Goal: Information Seeking & Learning: Learn about a topic

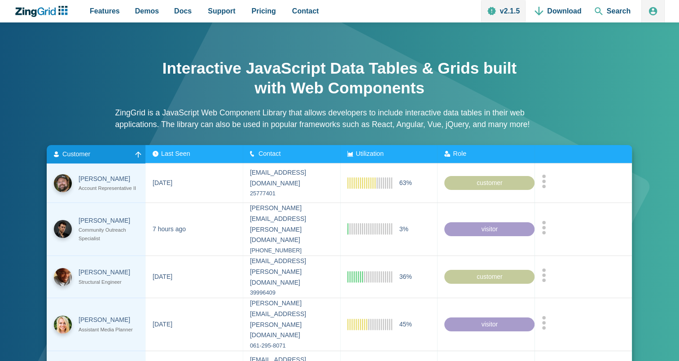
click at [104, 153] on div "Customer" at bounding box center [96, 153] width 84 height 7
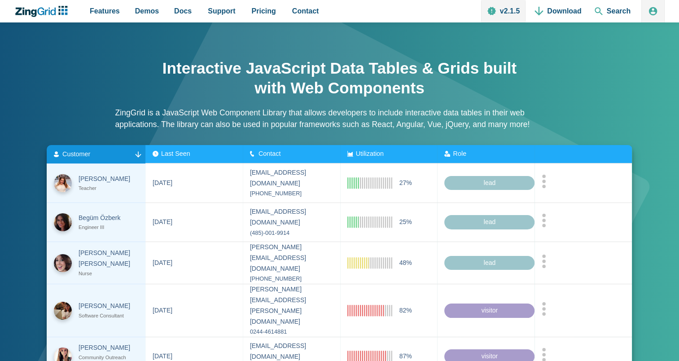
click at [168, 153] on span "Last Seen" at bounding box center [175, 153] width 29 height 7
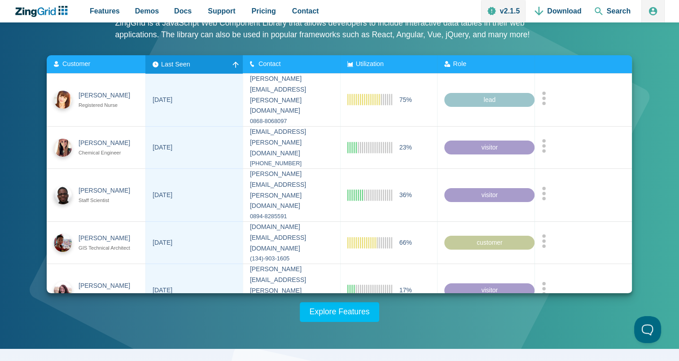
click at [105, 67] on div "Customer" at bounding box center [96, 64] width 84 height 7
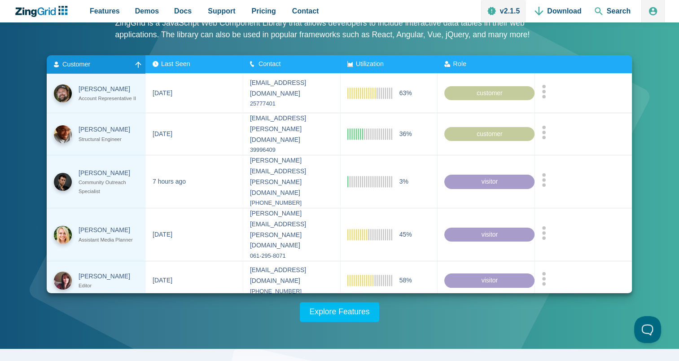
click at [109, 69] on zg-head-cell "Customer" at bounding box center [96, 64] width 99 height 18
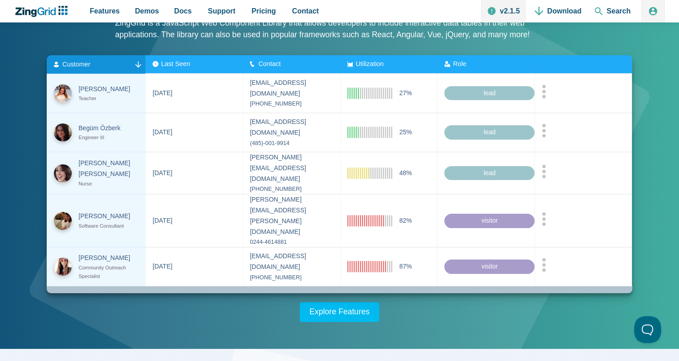
click at [375, 61] on span "Utilization" at bounding box center [370, 63] width 28 height 7
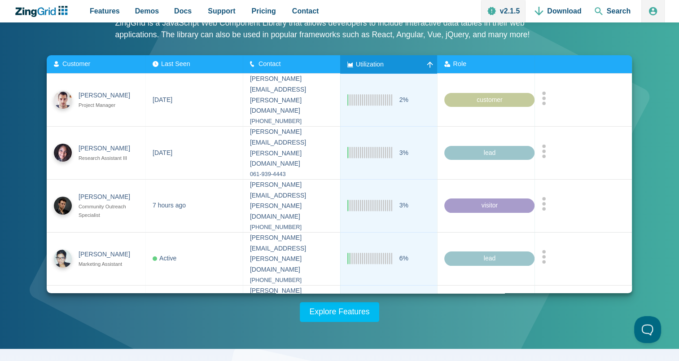
click at [375, 61] on span "Utilization" at bounding box center [370, 63] width 28 height 7
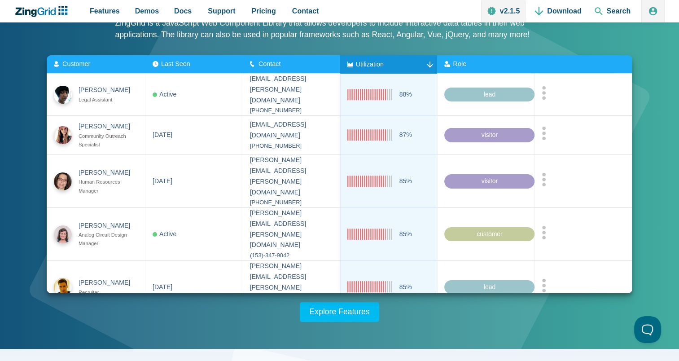
click at [375, 61] on span "Utilization" at bounding box center [370, 63] width 28 height 7
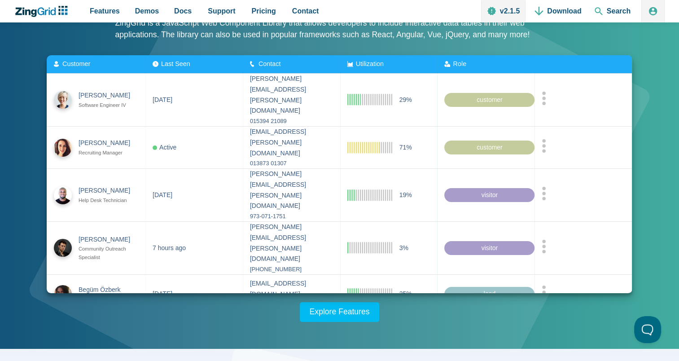
click at [375, 61] on span "Utilization" at bounding box center [370, 63] width 28 height 7
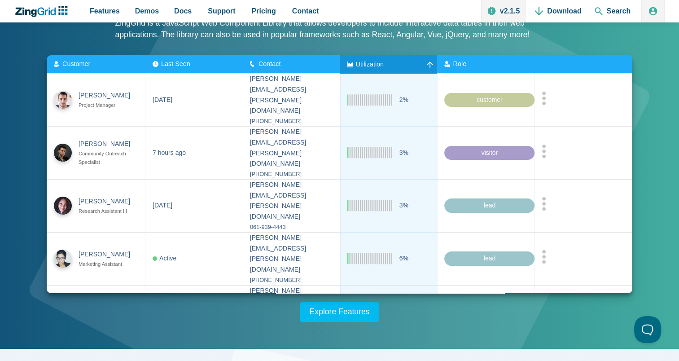
click at [375, 61] on span "Utilization" at bounding box center [370, 63] width 28 height 7
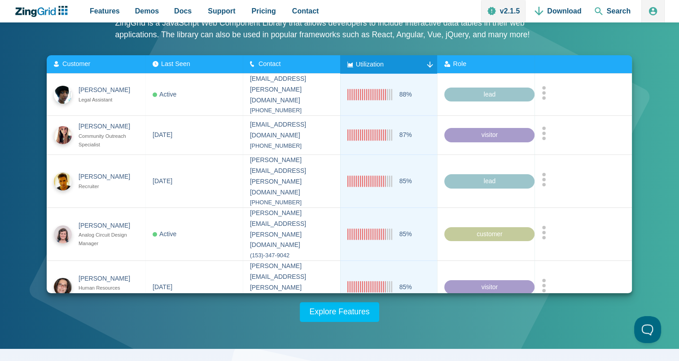
click at [364, 321] on zg-icon "nextpage" at bounding box center [365, 325] width 9 height 9
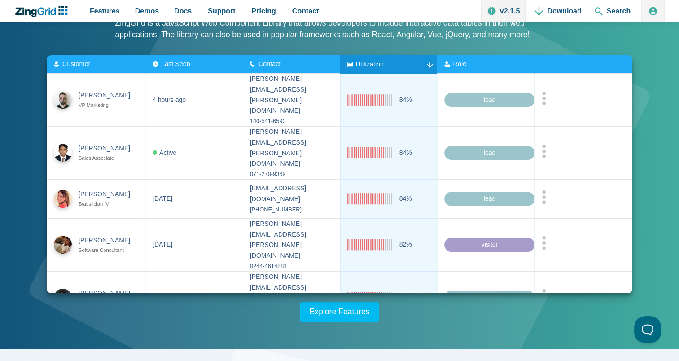
click at [365, 332] on zg-icon "nextpage" at bounding box center [363, 336] width 9 height 9
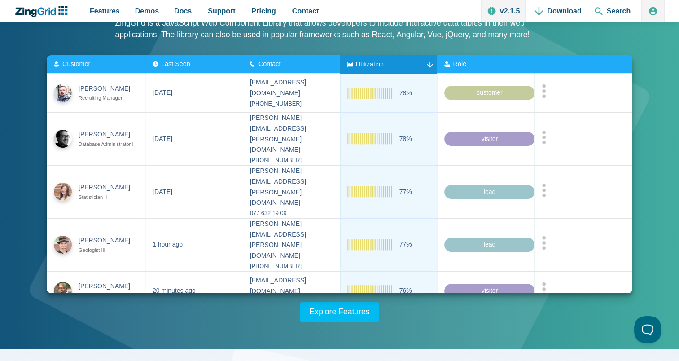
click at [362, 318] on zg-icon "nextpage" at bounding box center [361, 322] width 9 height 9
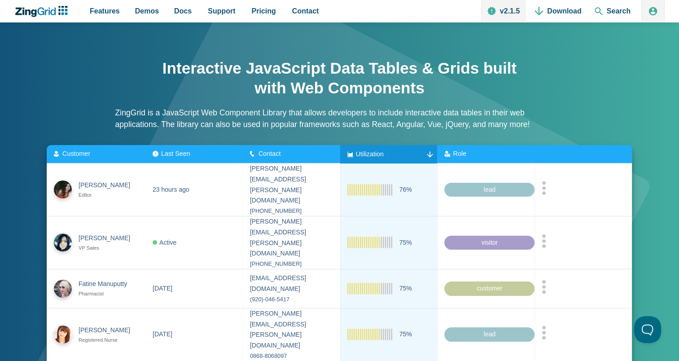
scroll to position [45, 0]
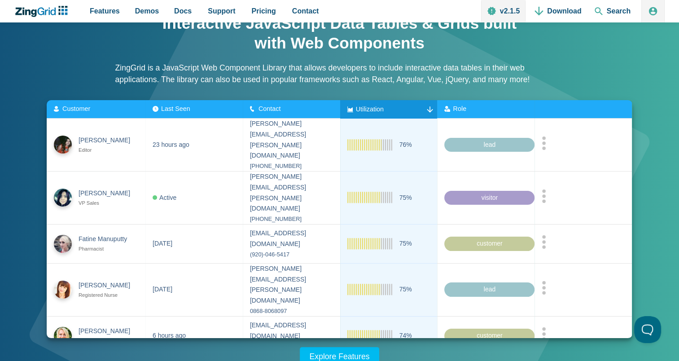
click at [496, 107] on div "Role" at bounding box center [486, 108] width 83 height 7
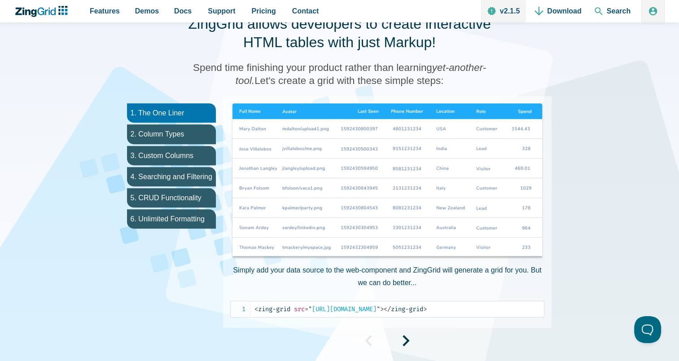
scroll to position [449, 0]
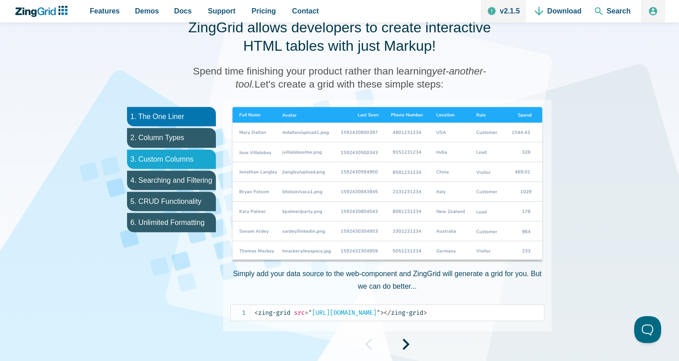
click at [183, 155] on li "3. Custom Columns" at bounding box center [171, 158] width 89 height 19
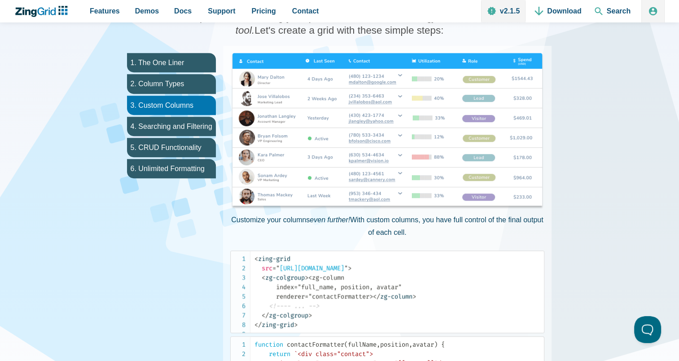
scroll to position [493, 0]
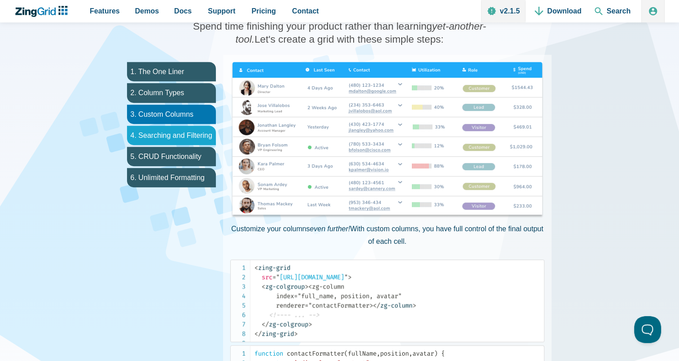
click at [189, 135] on li "4. Searching and Filtering" at bounding box center [171, 135] width 89 height 19
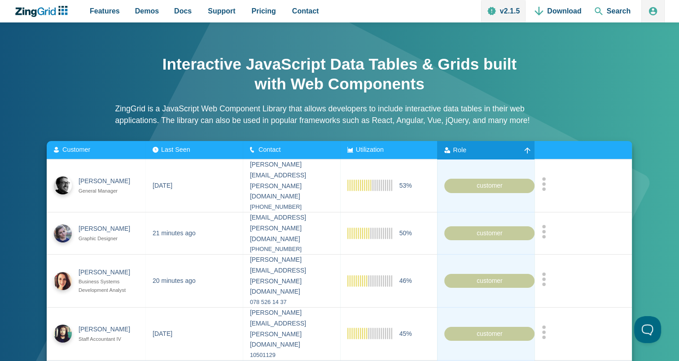
scroll to position [0, 0]
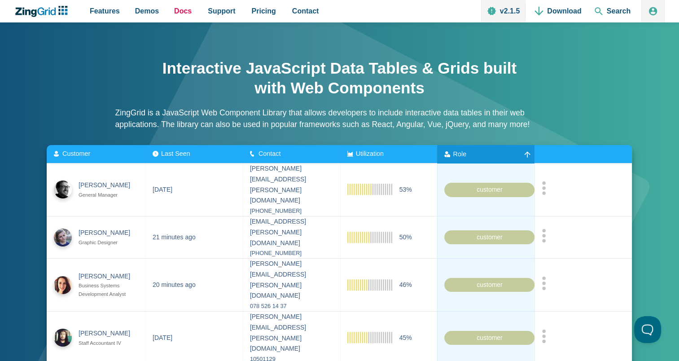
click at [179, 14] on span "Docs" at bounding box center [182, 11] width 17 height 12
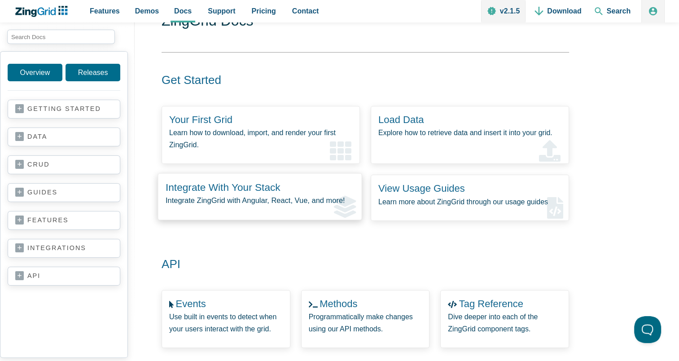
scroll to position [90, 0]
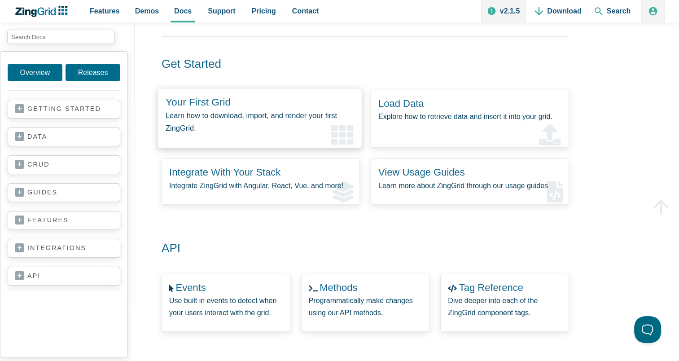
click at [224, 119] on p "Learn how to download, import, and render your first ZingGrid." at bounding box center [260, 121] width 188 height 25
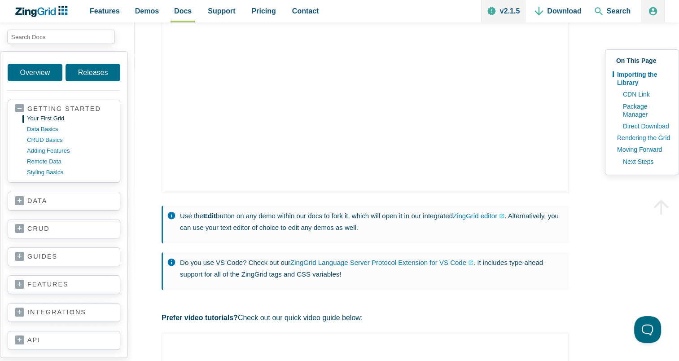
scroll to position [179, 0]
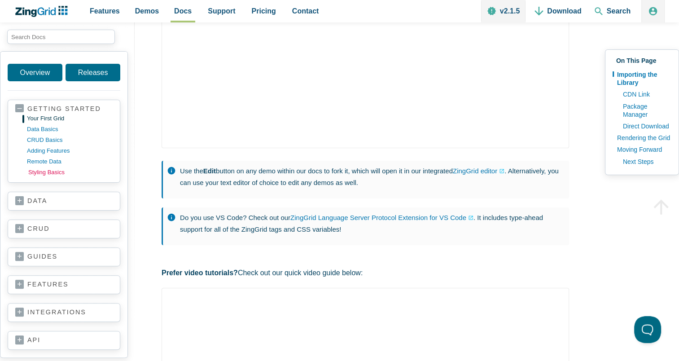
click at [55, 172] on link "styling basics" at bounding box center [71, 172] width 86 height 11
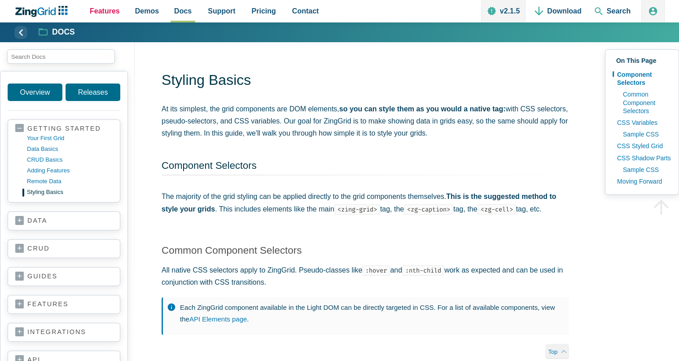
scroll to position [883, 0]
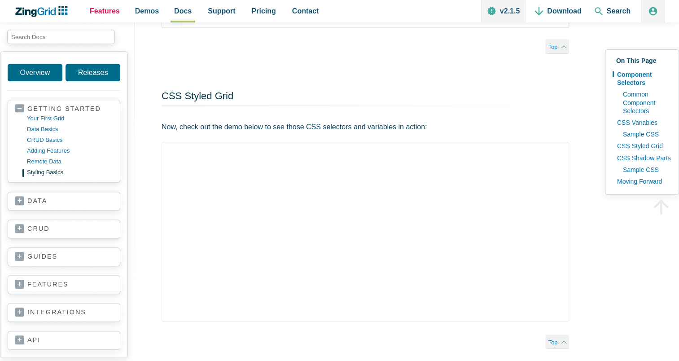
click at [106, 12] on span "Features" at bounding box center [105, 11] width 30 height 12
